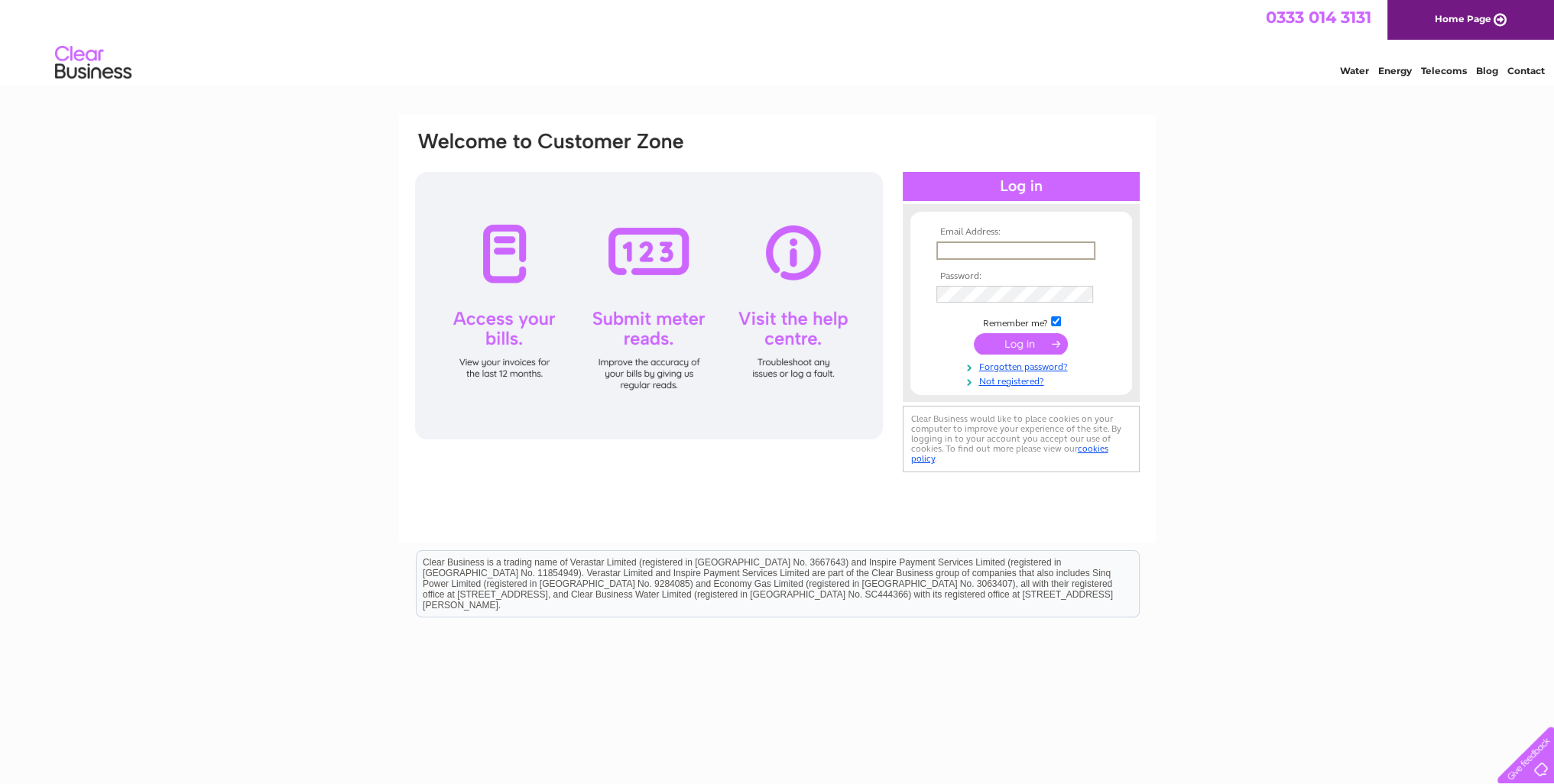
click at [1012, 257] on input "text" at bounding box center [1016, 250] width 159 height 18
type input "[EMAIL_ADDRESS][DOMAIN_NAME]"
click at [974, 333] on input "submit" at bounding box center [1021, 343] width 94 height 21
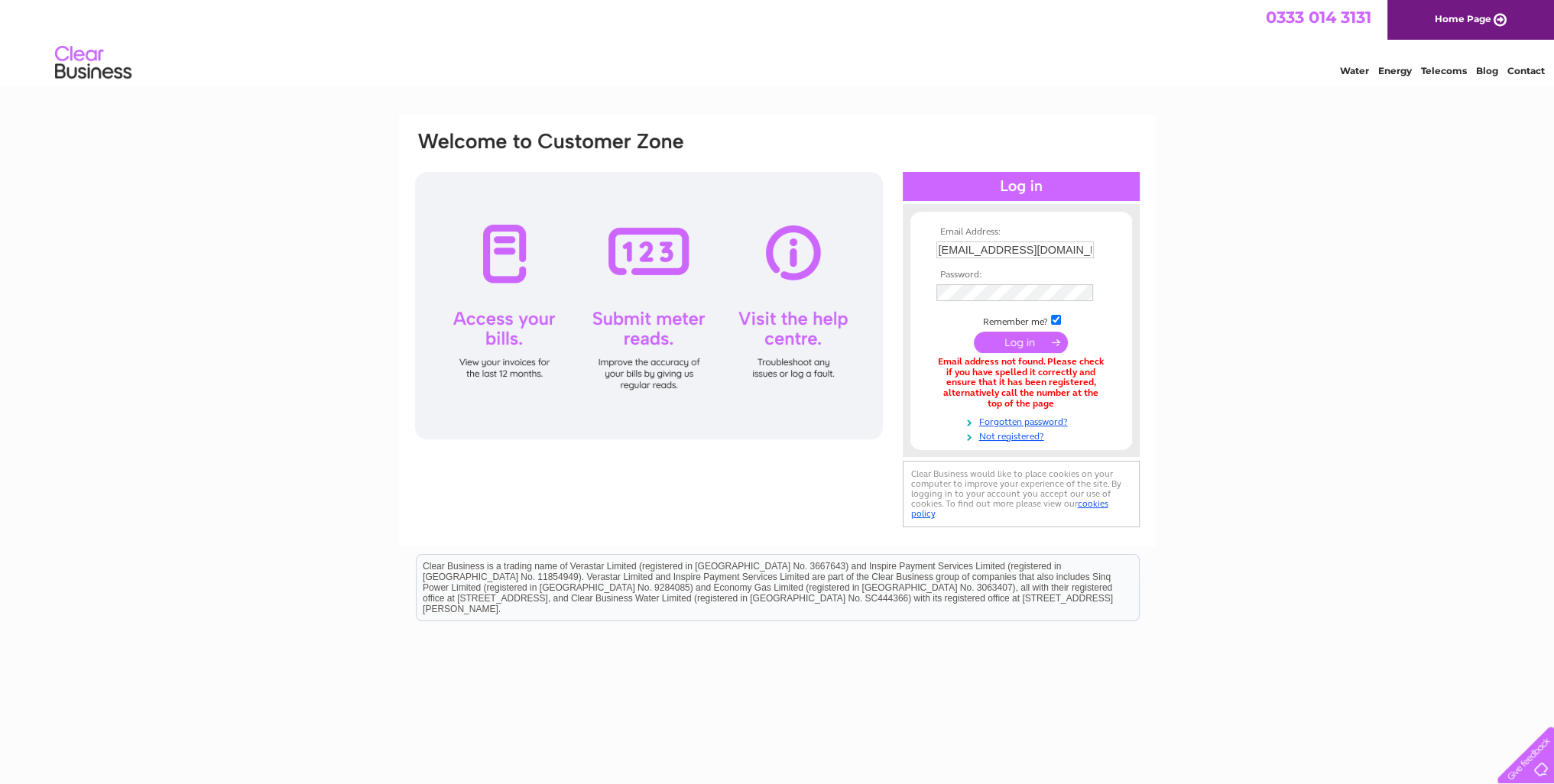
click at [1080, 249] on input "[EMAIL_ADDRESS][DOMAIN_NAME]" at bounding box center [1015, 249] width 157 height 16
drag, startPoint x: 1080, startPoint y: 249, endPoint x: 775, endPoint y: 282, distance: 306.8
click at [850, 271] on div "Email Address: [EMAIL_ADDRESS][DOMAIN_NAME] Password:" at bounding box center [777, 332] width 728 height 403
type input "[PERSON_NAME]"
